Goal: Information Seeking & Learning: Learn about a topic

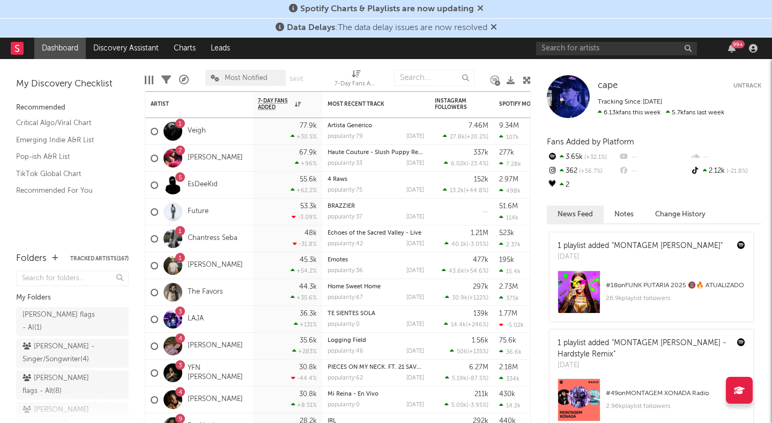
click at [481, 6] on icon at bounding box center [480, 8] width 6 height 9
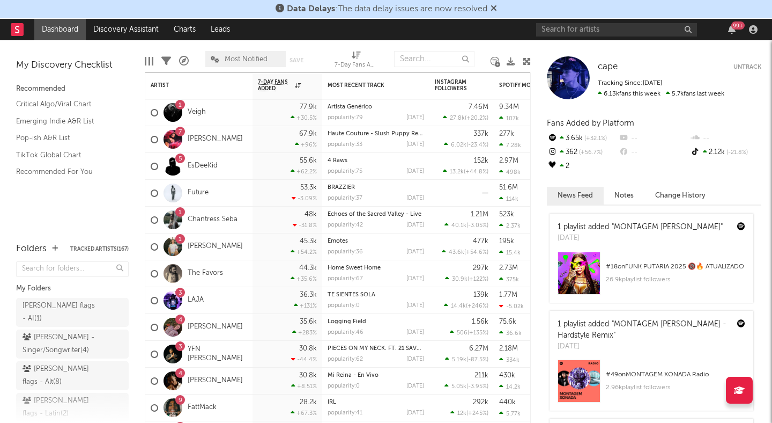
click at [497, 8] on icon at bounding box center [494, 8] width 6 height 9
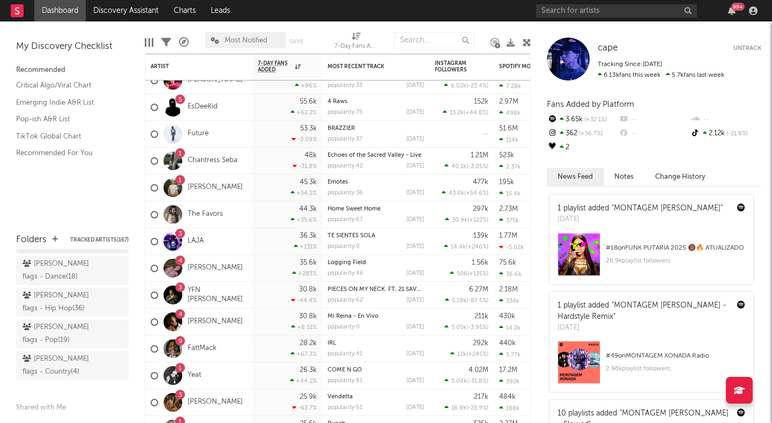
scroll to position [193, 0]
click at [54, 350] on div "[PERSON_NAME] flags - Country ( 4 )" at bounding box center [61, 363] width 76 height 26
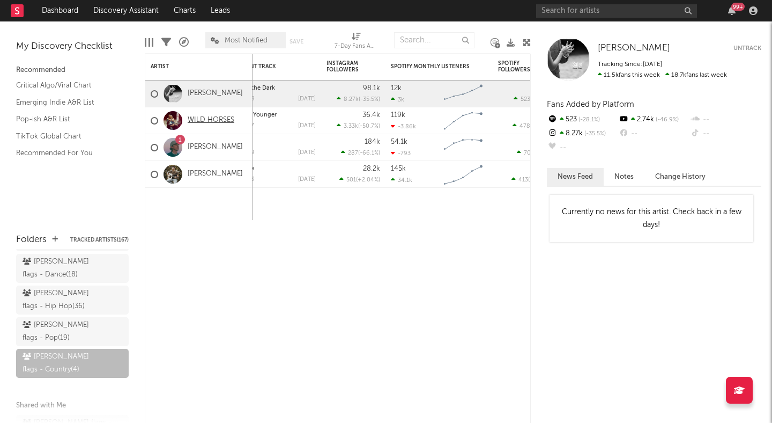
click at [195, 117] on link "WILD HORSES" at bounding box center [211, 120] width 47 height 9
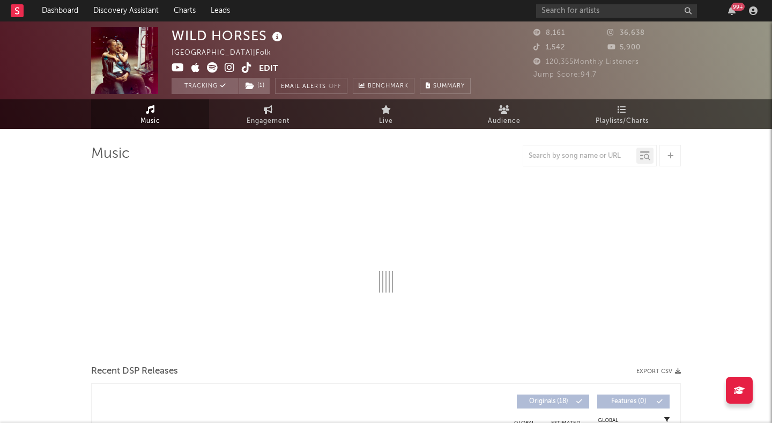
select select "6m"
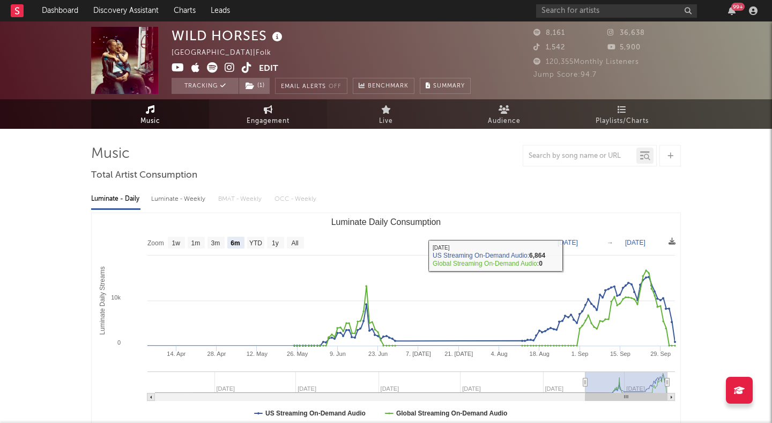
click at [254, 109] on link "Engagement" at bounding box center [268, 113] width 118 height 29
select select "1w"
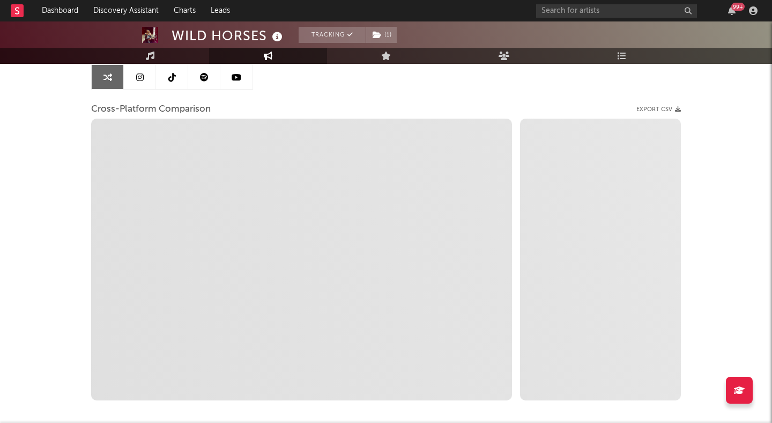
scroll to position [110, 0]
select select "1m"
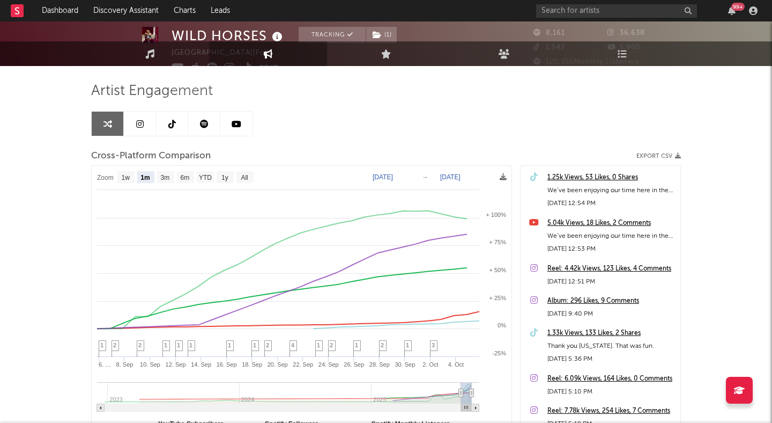
scroll to position [0, 0]
